Goal: Information Seeking & Learning: Learn about a topic

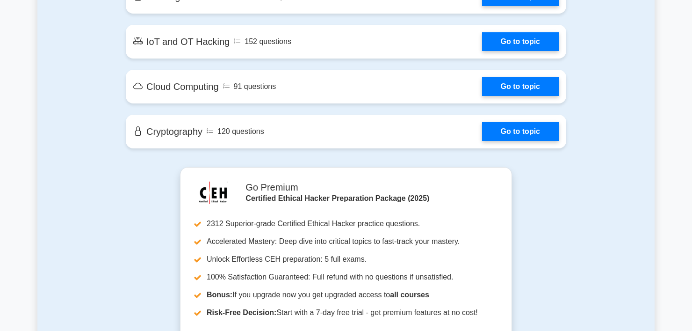
scroll to position [1292, 0]
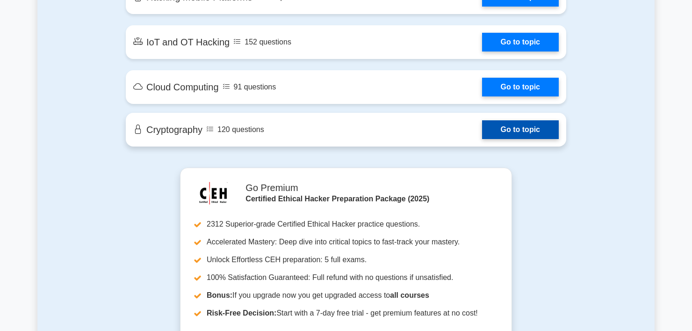
click at [530, 126] on link "Go to topic" at bounding box center [520, 129] width 77 height 19
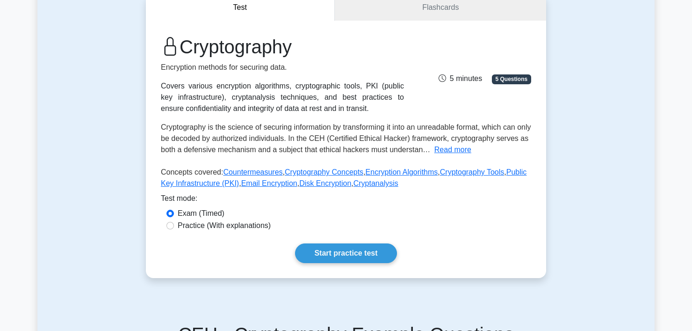
scroll to position [97, 0]
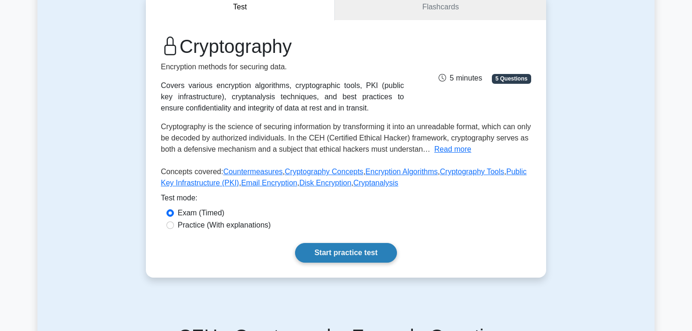
click at [384, 245] on link "Start practice test" at bounding box center [345, 253] width 101 height 20
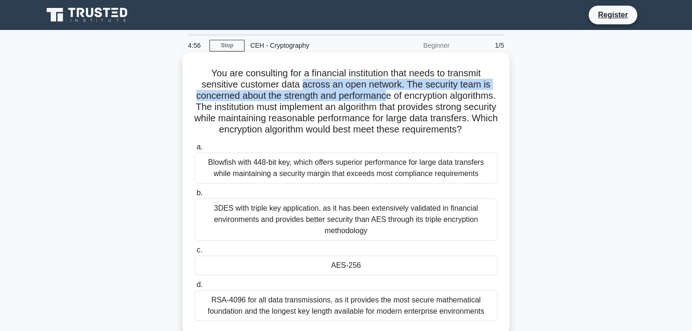
drag, startPoint x: 302, startPoint y: 84, endPoint x: 411, endPoint y: 92, distance: 109.7
click at [411, 92] on h5 "You are consulting for a financial institution that needs to transmit sensitive…" at bounding box center [346, 101] width 305 height 68
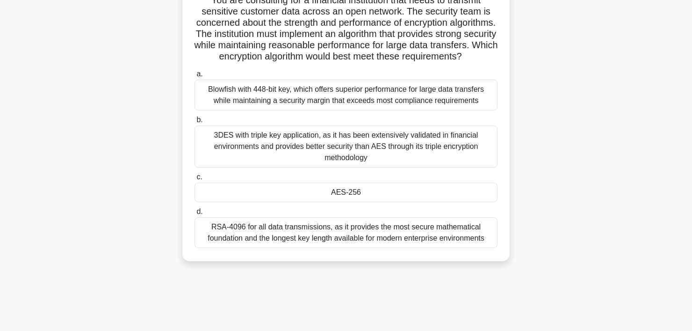
scroll to position [74, 0]
